Goal: Information Seeking & Learning: Learn about a topic

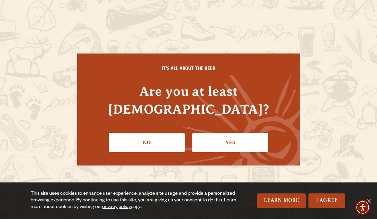
click at [232, 136] on link "Yes" at bounding box center [231, 142] width 76 height 19
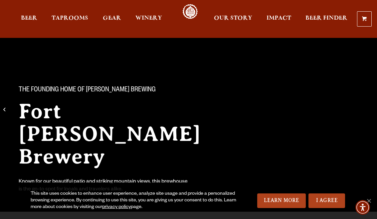
click at [71, 21] on span "Taprooms" at bounding box center [70, 18] width 37 height 5
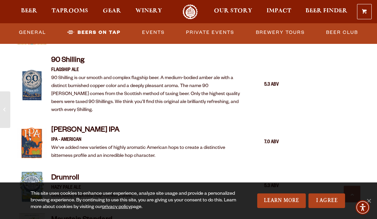
scroll to position [859, 0]
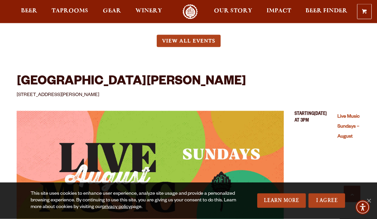
scroll to position [1230, 0]
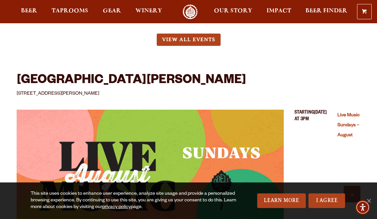
click at [343, 113] on link "Live Music Sundays – August" at bounding box center [349, 125] width 22 height 25
